Goal: Navigation & Orientation: Find specific page/section

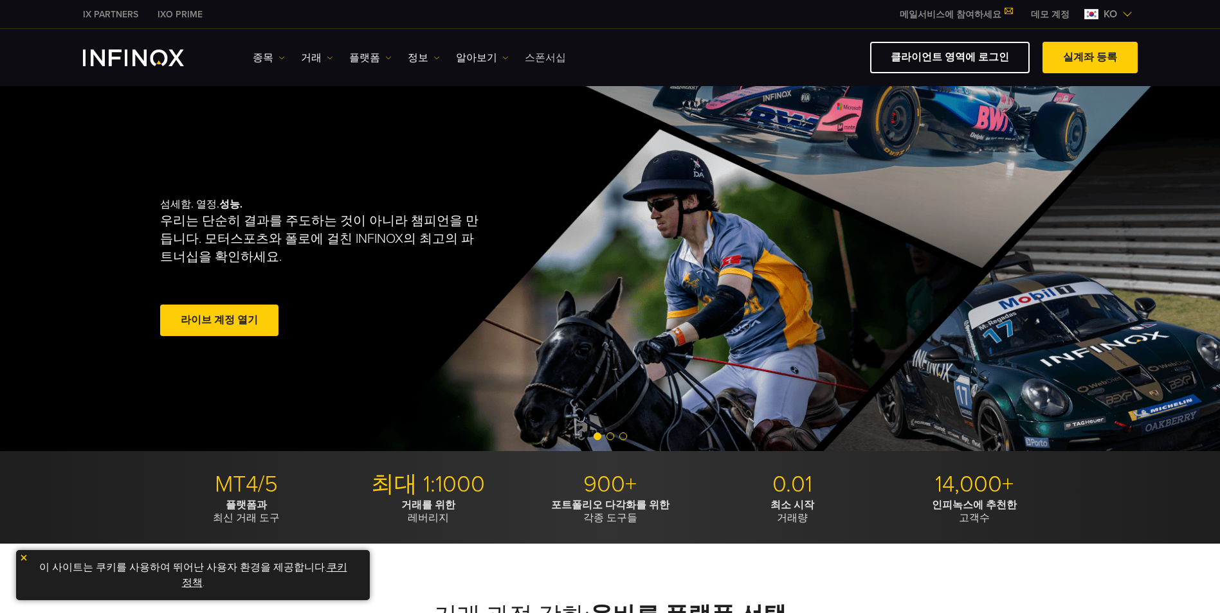
click at [533, 54] on link "스폰서십" at bounding box center [545, 57] width 41 height 15
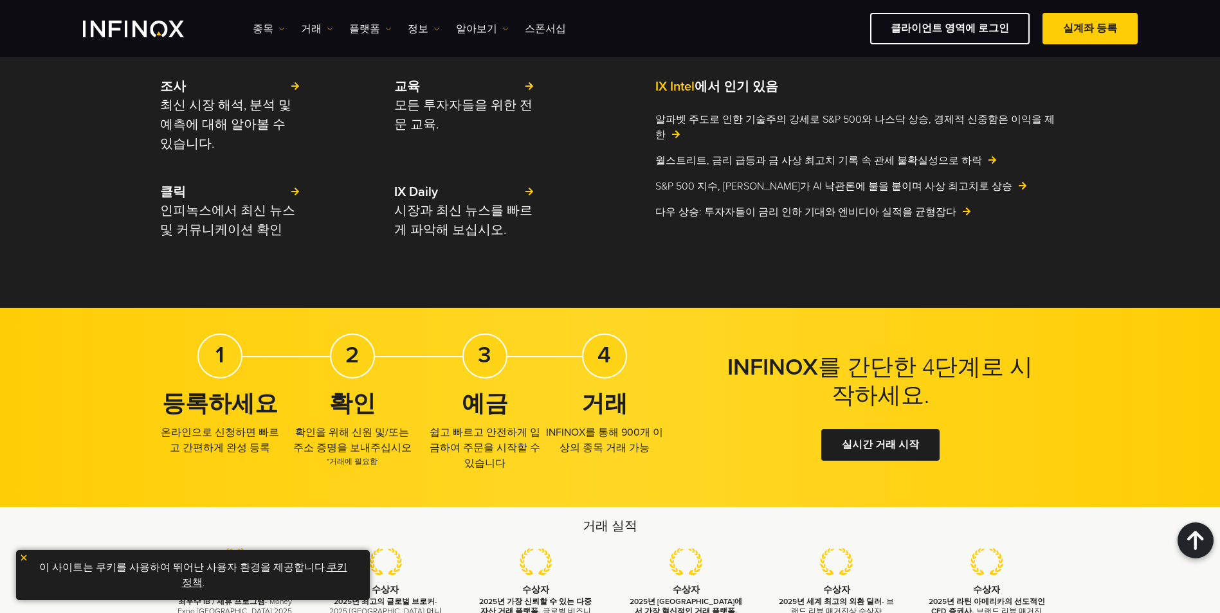
scroll to position [1607, 0]
